Goal: Communication & Community: Answer question/provide support

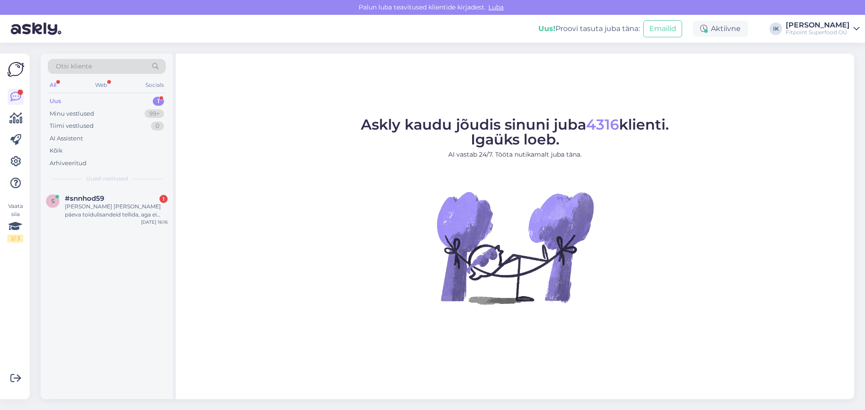
click at [141, 212] on div "[PERSON_NAME] [PERSON_NAME] päeva toidulisandeid tellida, aga ei õnnestu maksta…" at bounding box center [116, 211] width 103 height 16
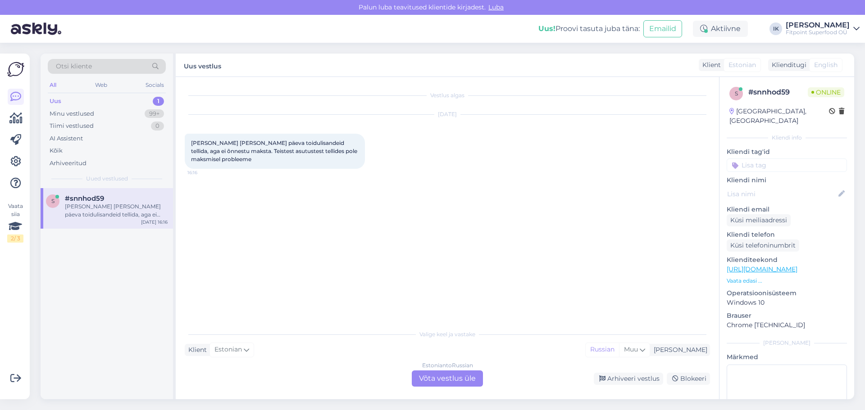
click at [463, 375] on div "Estonian to Russian Võta vestlus üle" at bounding box center [447, 379] width 71 height 16
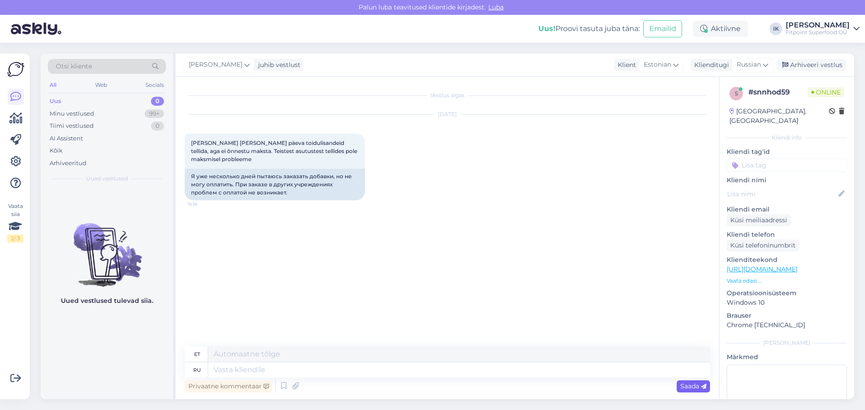
click at [687, 391] on div "Saada" at bounding box center [693, 387] width 33 height 12
click at [392, 377] on textarea at bounding box center [459, 370] width 502 height 15
type textarea "L"
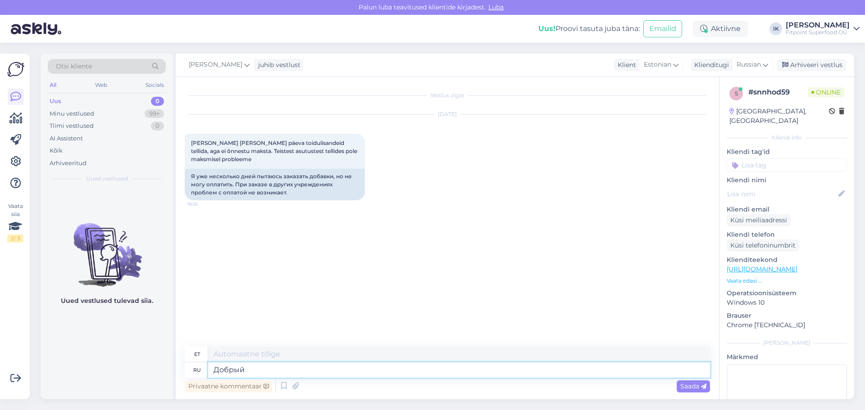
type textarea "Добрый д"
type textarea "Lahke"
type textarea "Добрый день,какую"
type textarea "Tere päevast, mis"
type textarea "Добрый день,какую ошибку в"
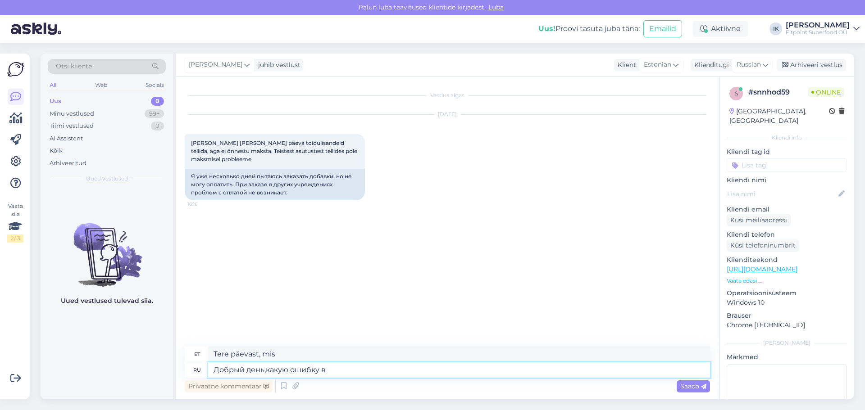
type textarea "Tere päevast, mis viga on?"
type textarea "Добрый день,какую ошибку выдает с"
type textarea "Tere päevast, millist viga see annab?"
type textarea "Добрый день,какую ошибку выдает сайт?"
type textarea "Tere päevast, millist viga sait annab?"
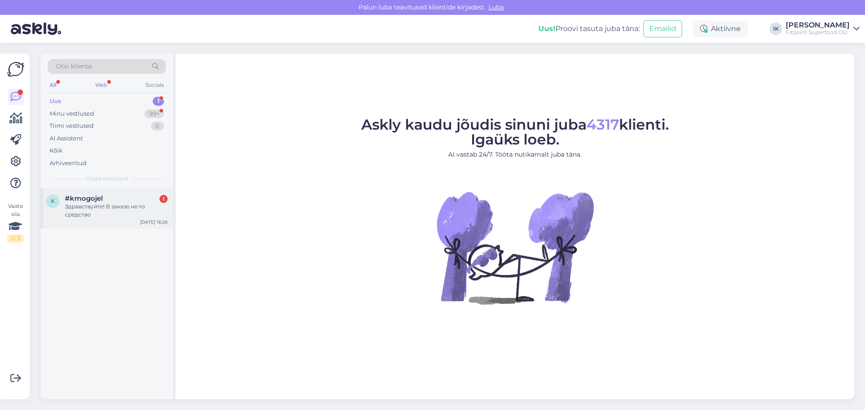
click at [119, 210] on div "Здравствуйте! В заказе не то средство" at bounding box center [116, 211] width 103 height 16
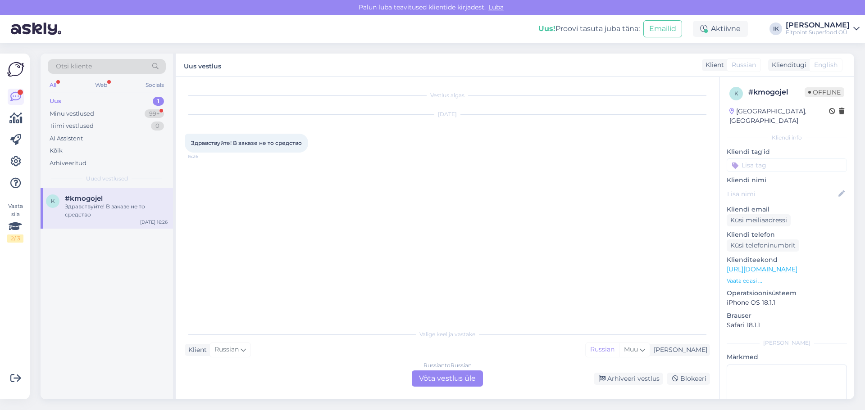
click at [422, 371] on div "Russian to Russian Võta vestlus üle" at bounding box center [447, 379] width 71 height 16
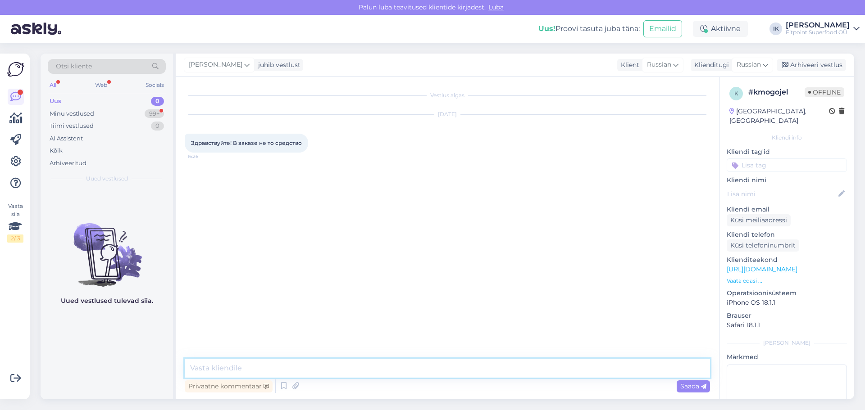
click at [405, 369] on textarea at bounding box center [447, 368] width 525 height 19
type textarea "L"
paste textarea "[DOMAIN_NAME][EMAIL_ADDRESS][DOMAIN_NAME]"
type textarea "Добрый день,по поводу заказов напишите нам пожалуйсто на почту [DOMAIN_NAME][EM…"
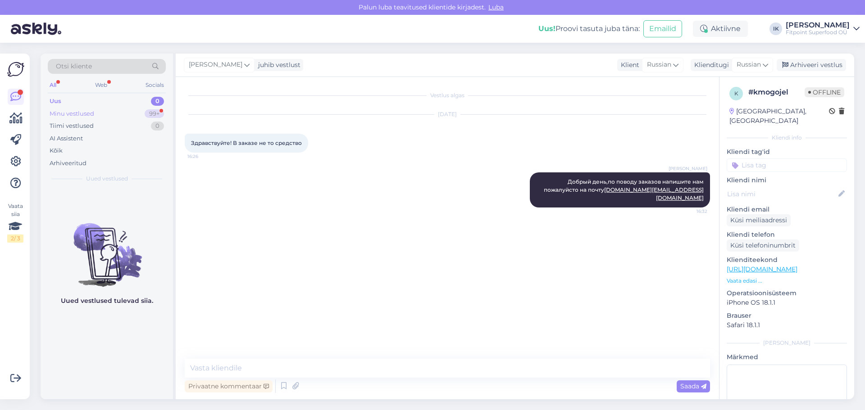
click at [87, 114] on div "Minu vestlused" at bounding box center [72, 113] width 45 height 9
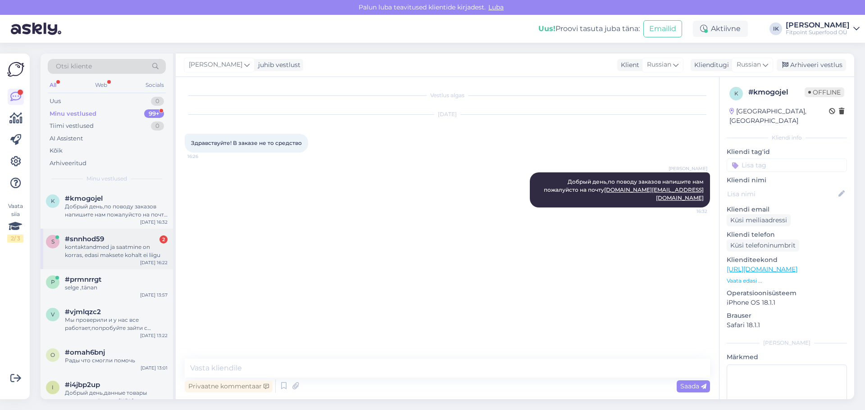
click at [120, 241] on div "#snnhod59 2" at bounding box center [116, 239] width 103 height 8
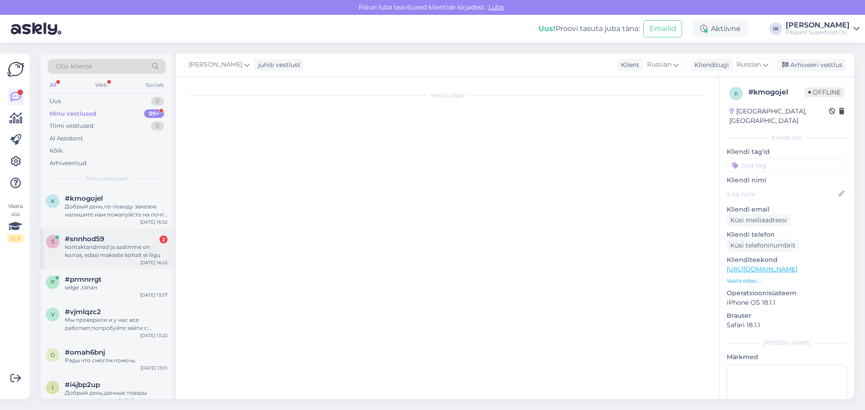
scroll to position [50, 0]
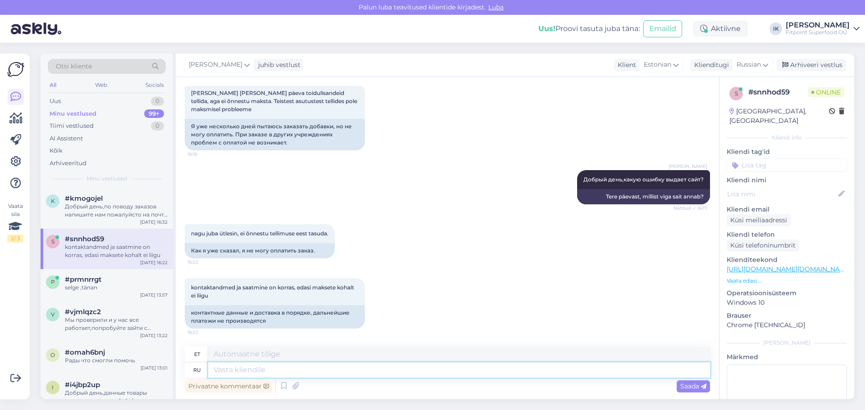
click at [275, 369] on textarea at bounding box center [459, 370] width 502 height 15
type textarea "Какой"
type textarea "Milline"
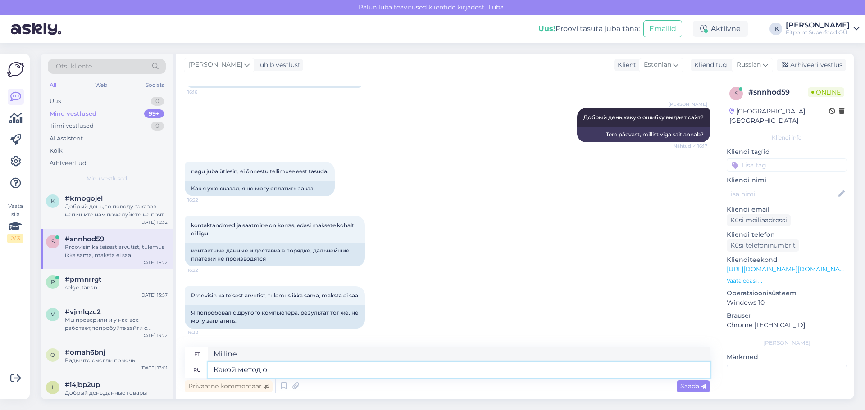
type textarea "Какой метод оп"
type textarea "[PERSON_NAME] meetod?"
type textarea "Какой метод оплаты"
type textarea "Mis on makseviis?"
type textarea "Какой метод оплаты вы вы"
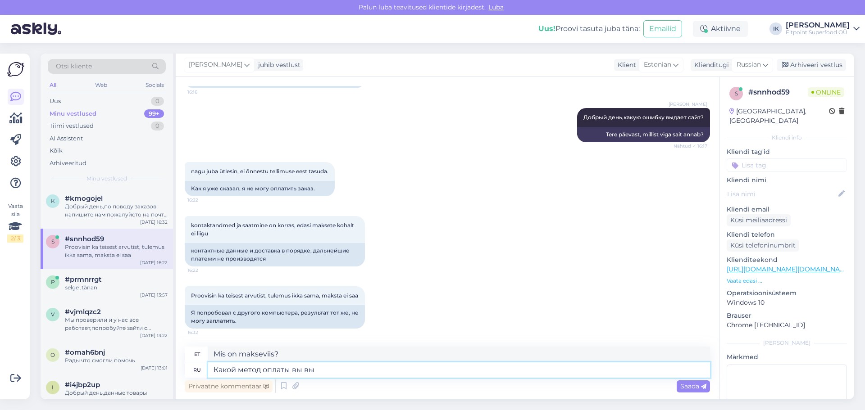
type textarea "Millist makseviisi te kasutate?"
type textarea "Какой метод оплаты вы выбирайте"
type textarea "Millise makseviisi valite?"
type textarea "Какой метод оплаты вы выбирайте?"
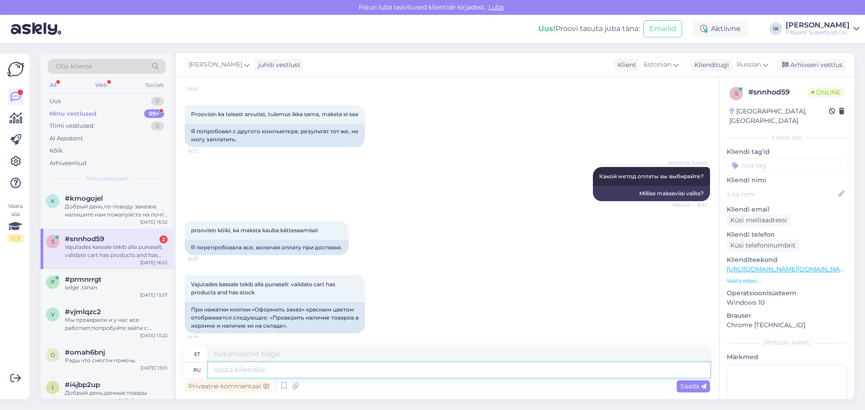
scroll to position [307, 0]
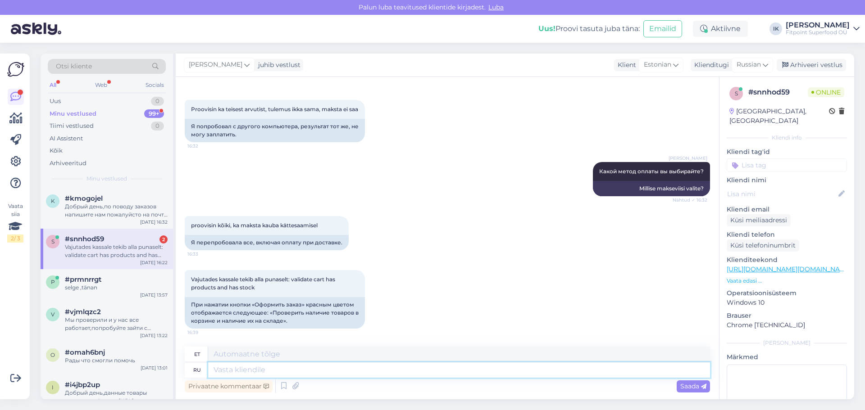
click at [396, 368] on textarea at bounding box center [459, 370] width 502 height 15
type textarea "N"
type textarea "Так ка"
type textarea "Seega"
type textarea "Так как"
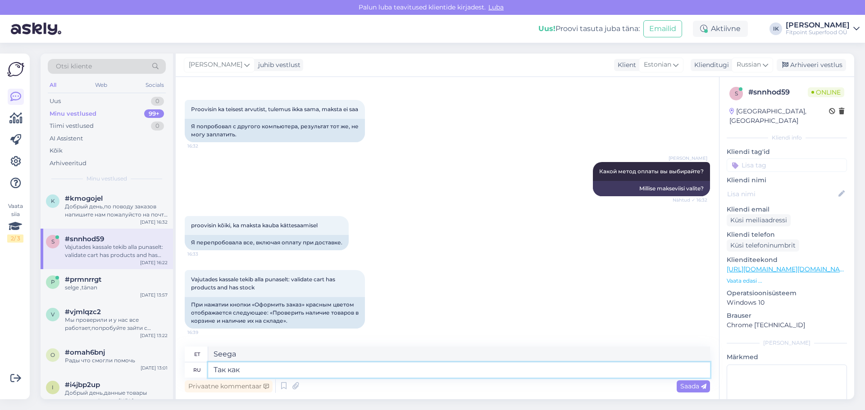
type textarea "Sest"
type textarea "Так как много р"
type textarea "Sest neid on palju"
type textarea "Так как много раз"
type textarea "Sest [PERSON_NAME]"
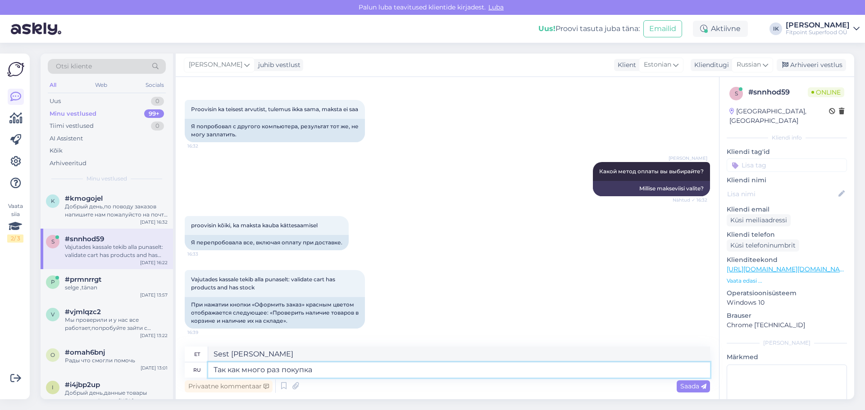
type textarea "Так как много раз покупка с"
type textarea "Sest ostmine toimub [PERSON_NAME]"
type textarea "Так как много раз покупка сбрасывалась,эти то"
type textarea "Kuna ostu [PERSON_NAME] lähtestati, siis need"
type textarea "Так как много раз покупка сбрасывалась,эти товары"
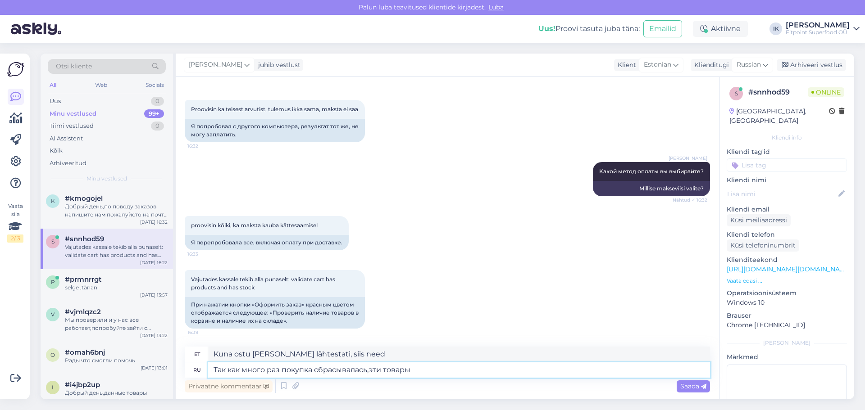
type textarea "Kuna ostu [PERSON_NAME] lähtestati, siis need esemed"
type textarea "Так как много раз покупка сбрасывалась,эти товары вероятны"
type textarea "Kuna ostu on [PERSON_NAME] lähtestatud, on need esemed tõenäoliselt"
type textarea "Так как много раз покупка сбрасывалась,эти товары вероятно забронированы"
type textarea "Kuna ostu on [PERSON_NAME] lähtestatud, on need tooted tõenäoliselt reserveerit…"
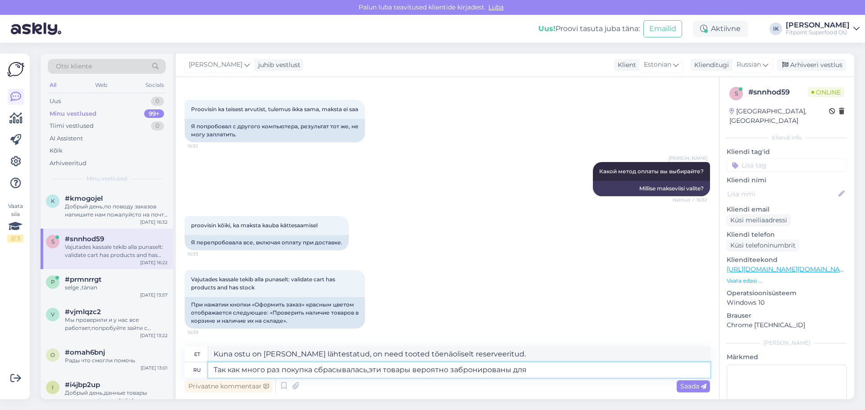
type textarea "Так как много раз покупка сбрасывалась,эти товары вероятно забронированы для в"
type textarea "Kuna ostu on [PERSON_NAME] lähtestatud, on need esemed tõenäoliselt reserveerit…"
type textarea "Так как много раз покупка сбрасывалась,эти товары вероятно забронированы для ва…"
type textarea "Kuna ostu on [PERSON_NAME] lähtestatud, on need tooted tõenäoliselt reserveerit…"
type textarea "Так как много раз покупка сбрасывалась,эти товары вероятно забронированы для ва…"
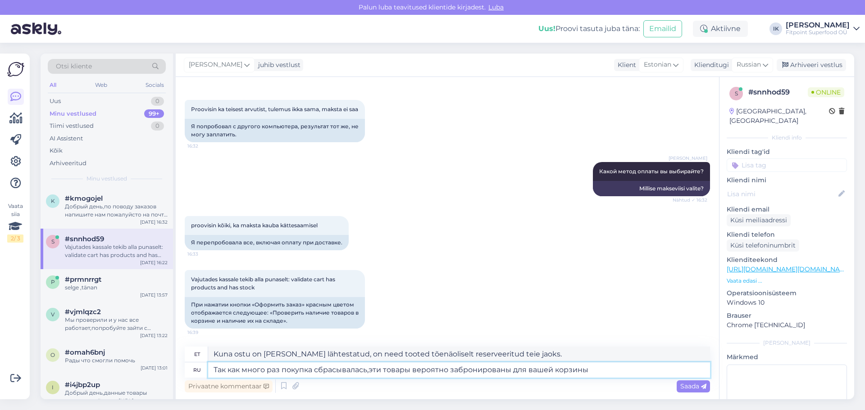
type textarea "Kuna ostu on [PERSON_NAME] lähtestatud, on need tooted tõenäoliselt teie ostuko…"
type textarea "Так как много раз покупка сбрасывалась,эти товары вероятно забронированы для ва…"
type textarea "Kuna ostu on [PERSON_NAME] lähtestatud, on need tooted tõenäoliselt teie ostuko…"
type textarea "Так как много раз покупка сбрасывалась,эти товары вероятно забронированы для ва…"
type textarea "Kuna ostu on [PERSON_NAME] lähtestatud, on need tooted tõenäoliselt reserveerit…"
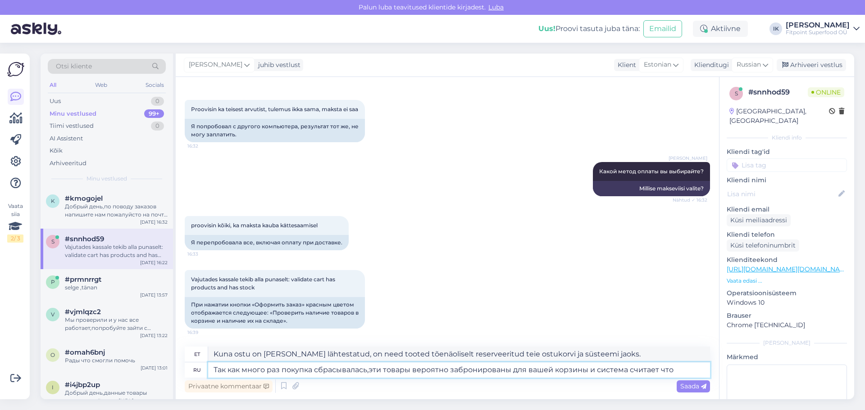
type textarea "Так как много раз покупка сбрасывалась,эти товары вероятно забронированы для ва…"
type textarea "Kuna ostu on [PERSON_NAME] lähtestatud, on need tooted tõenäoliselt teie ostuko…"
type textarea "Так как много раз покупка сбрасывалась,эти товары вероятно забронированы для ва…"
type textarea "Kuna ostu on [PERSON_NAME] lähtestatud, on need tooted tõenäoliselt teie ostuko…"
type textarea "Так как много раз покупка сбрасывалась,эти товары вероятно забронированы для ва…"
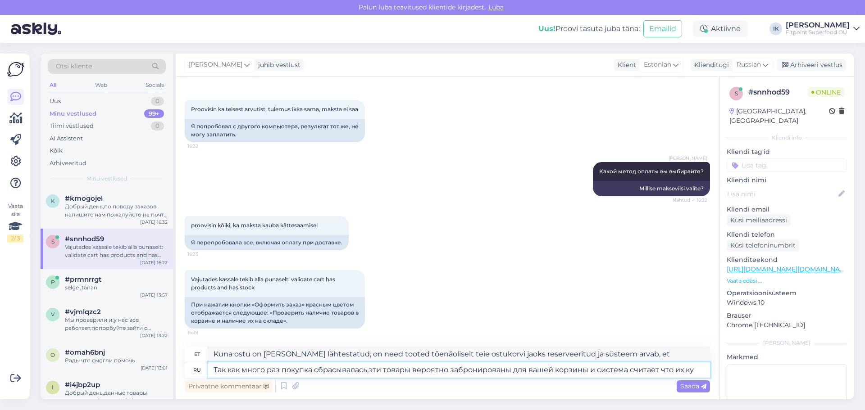
type textarea "Kuna ostu on [PERSON_NAME] lähtestatud, on need tooted tõenäoliselt teie ostuko…"
type textarea "Так как много раз покупка сбрасывалась,эти товары вероятно забронированы для ва…"
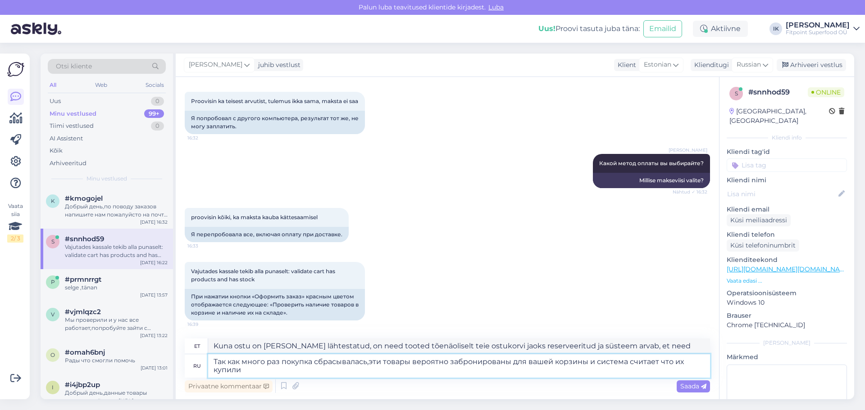
type textarea "Kuna ostu on [PERSON_NAME] lähtestatud, on need tooted tõenäoliselt teie ostuko…"
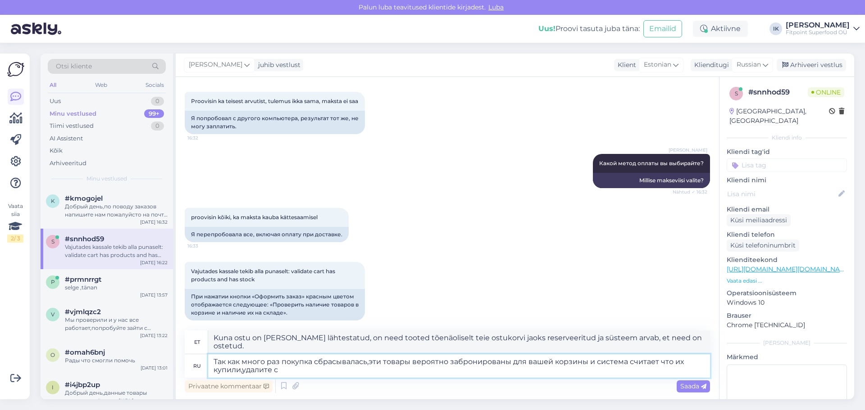
type textarea "Так как много раз покупка сбрасывалась,эти товары вероятно забронированы для ва…"
type textarea "Kuna ostu on [PERSON_NAME] lähtestatud, on need tooted tõenäoliselt teie ostuko…"
type textarea "Так как много раз покупка сбрасывалась,эти товары вероятно забронированы для ва…"
type textarea "Kuna ostu on [PERSON_NAME] lähtestatud, on need tooted tõenäoliselt teie ostuko…"
type textarea "Так как много раз покупка сбрасывалась,эти товары вероятно забронированы для ва…"
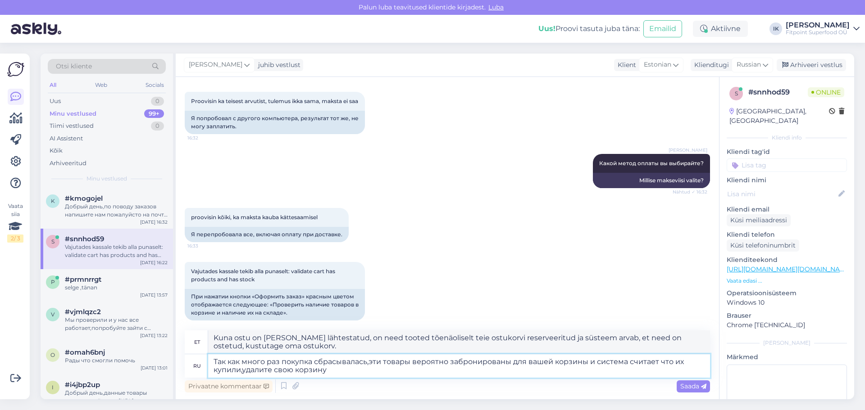
type textarea "Kuna ostu on [PERSON_NAME] lähtestatud, on need tooted tõenäoliselt teie ostuko…"
type textarea "Так как много раз покупка сбрасывалась,эти товары вероятно забронированы для ва…"
type textarea "Kuna ostu on [PERSON_NAME] lähtestatud, on need tooted tõenäoliselt teie ostuko…"
type textarea "Так как много раз покупка сбрасывалась,эти товары вероятно забронированы для ва…"
type textarea "Kuna ostu on [PERSON_NAME] lähtestatud, on need tooted tõenäoliselt teie ostuko…"
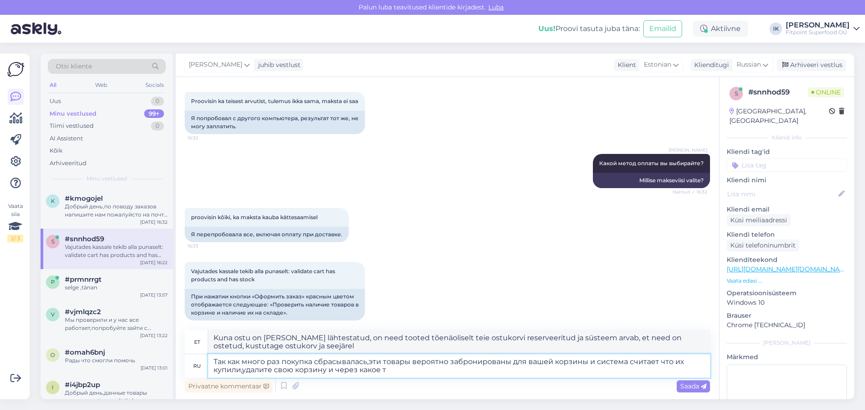
type textarea "Так как много раз покупка сбрасывалась,эти товары вероятно забронированы для ва…"
type textarea "Kuna ostu on [PERSON_NAME] lähtestatud, on need tooted tõenäoliselt teie ostuko…"
type textarea "Так как много раз покупка сбрасывалась,эти товары вероятно забронированы для ва…"
type textarea "Kuna ostu on [PERSON_NAME] lähtestatud, on need tooted tõenäoliselt teie ostuko…"
type textarea "Так как много раз покупка сбрасывалась,эти товары вероятно забронированы для ва…"
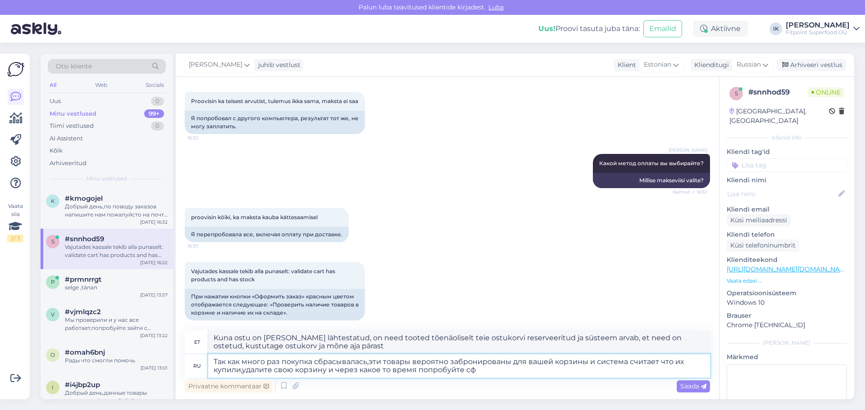
type textarea "Kuna ostu on [PERSON_NAME] lähtestatud, on need tooted tõenäoliselt teie ostuko…"
type textarea "Так как много раз покупка сбрасывалась,эти товары вероятно забронированы для ва…"
type textarea "Kuna ostu on [PERSON_NAME] lähtestatud, on need tooted tõenäoliselt teie ostuko…"
type textarea "Так как много раз покупка сбрасывалась,эти товары вероятно забронированы для ва…"
type textarea "Kuna ostu on [PERSON_NAME] lähtestatud, on need tooted tõenäoliselt teie ostuko…"
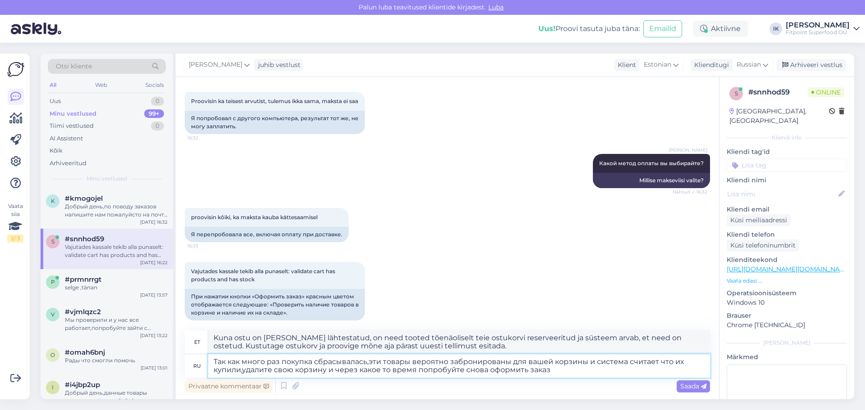
click at [243, 369] on textarea "Так как много раз покупка сбрасывалась,эти товары вероятно забронированы для ва…" at bounding box center [459, 366] width 502 height 23
type textarea "Так как много раз покупка сбрасывалась,эти товары вероятно забронированы для ва…"
type textarea "Kuna ostu on [PERSON_NAME] lähtestatud, on need tooted tõenäoliselt teie ostuko…"
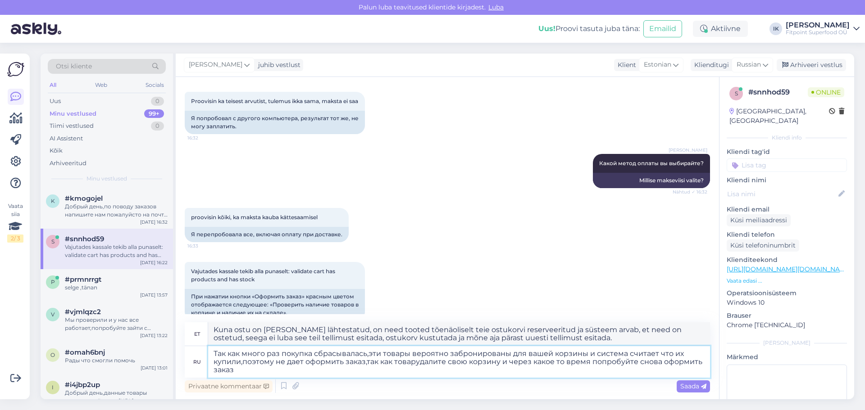
type textarea "Так как много раз покупка сбрасывалась,эти товары вероятно забронированы для ва…"
type textarea "Kuna ostu on [PERSON_NAME] lähtestatud, on need tooted tõenäoliselt teie ostuko…"
type textarea "Так как много раз покупка сбрасывалась,эти товары вероятно забронированы для ва…"
type textarea "Kuna ostu on [PERSON_NAME] lähtestatud, on need tooted tõenäoliselt teie ostuko…"
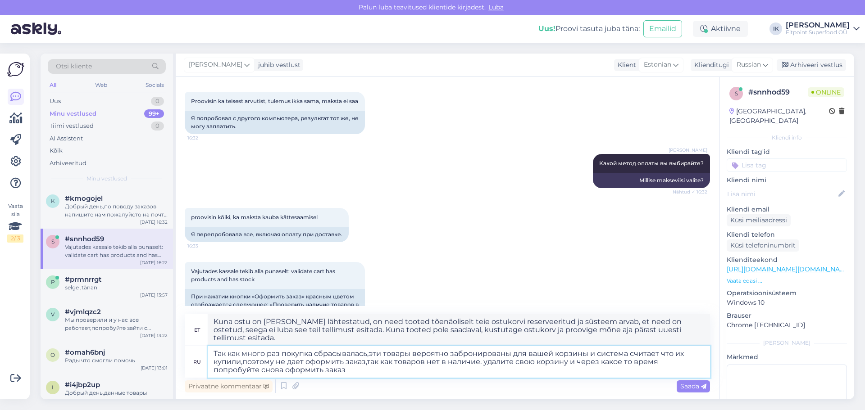
type textarea "Так как много раз покупка сбрасывалась,эти товары вероятно забронированы для ва…"
type textarea "Kuna ostu on [PERSON_NAME] lähtestatud, on need tooted tõenäoliselt teie ostuko…"
type textarea "Так как много раз покупка сбрасывалась,эти товары вероятно забронированы для ва…"
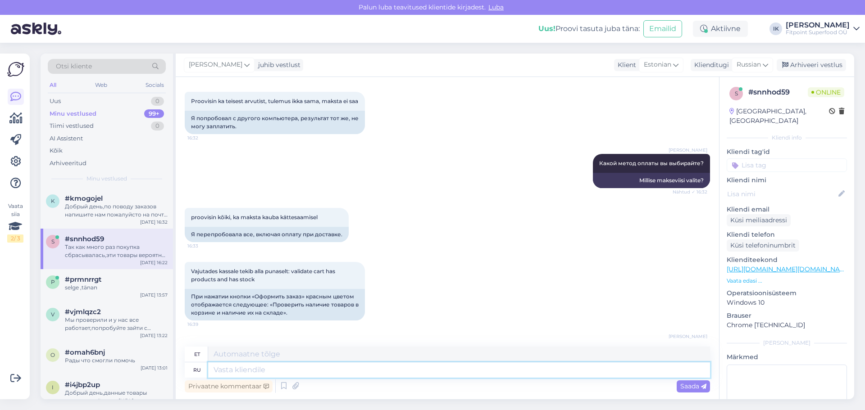
scroll to position [434, 0]
